Goal: Check status

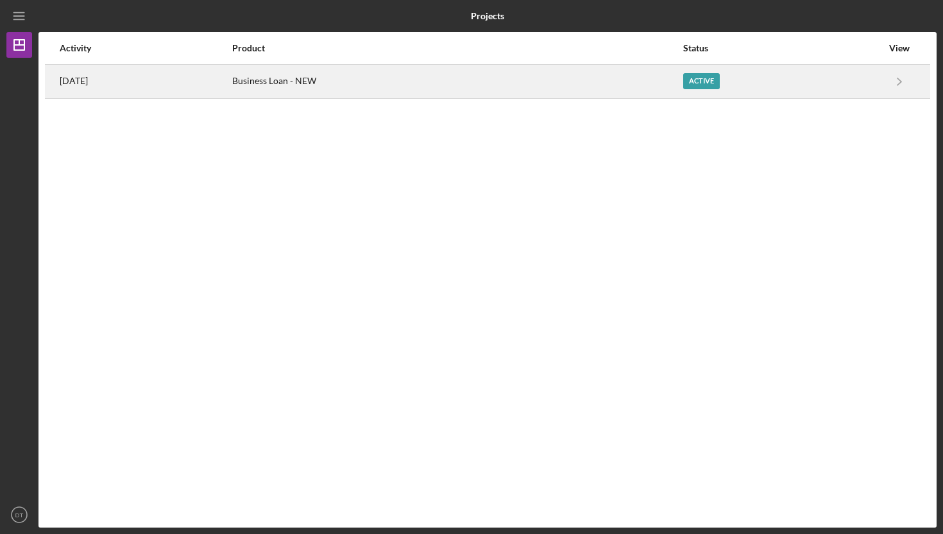
click at [867, 85] on div "Active" at bounding box center [782, 81] width 199 height 32
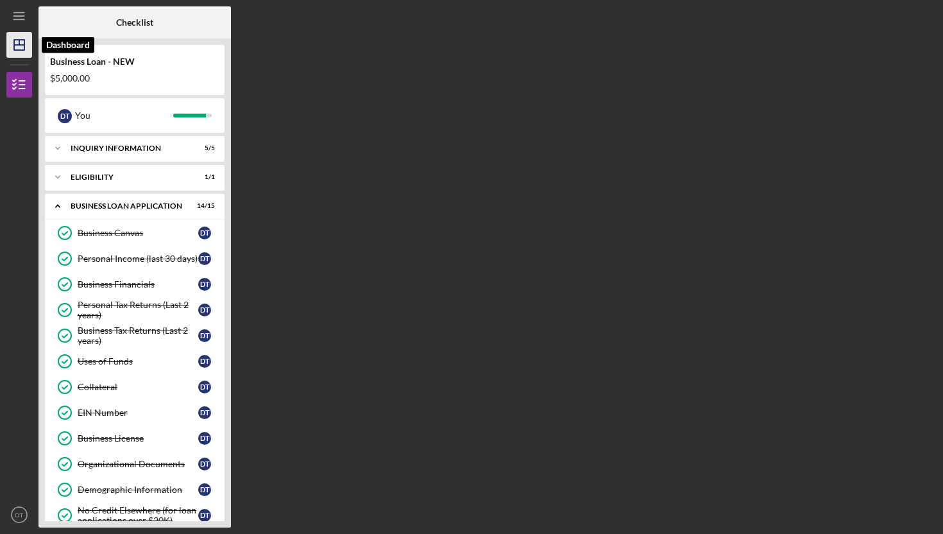
click at [13, 44] on icon "Icon/Dashboard" at bounding box center [19, 45] width 32 height 32
